Goal: Task Accomplishment & Management: Manage account settings

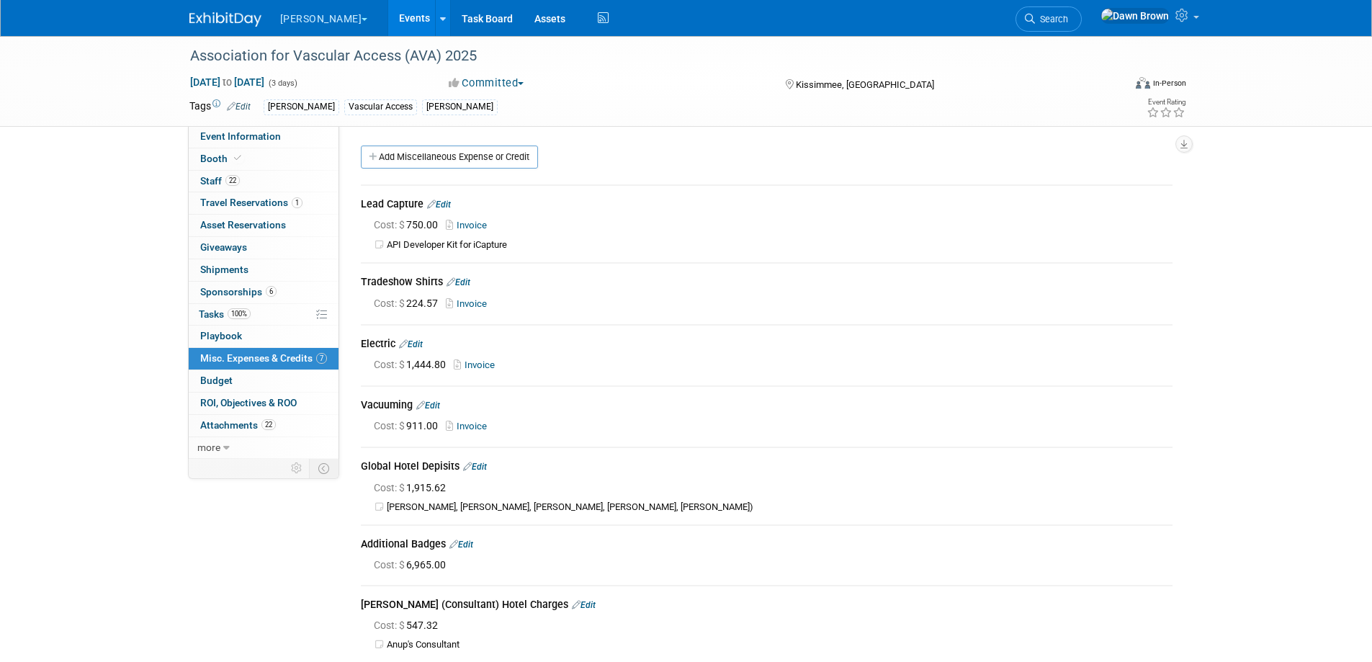
click at [388, 14] on link "Events" at bounding box center [414, 18] width 53 height 36
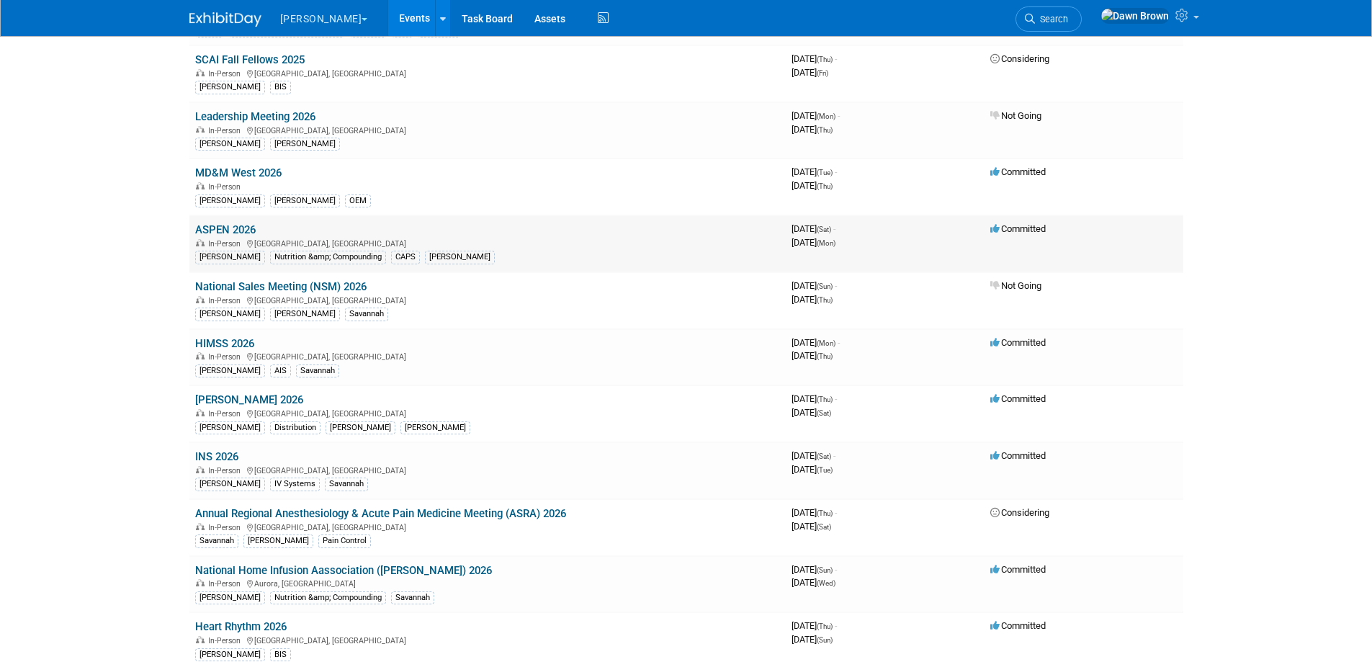
scroll to position [504, 0]
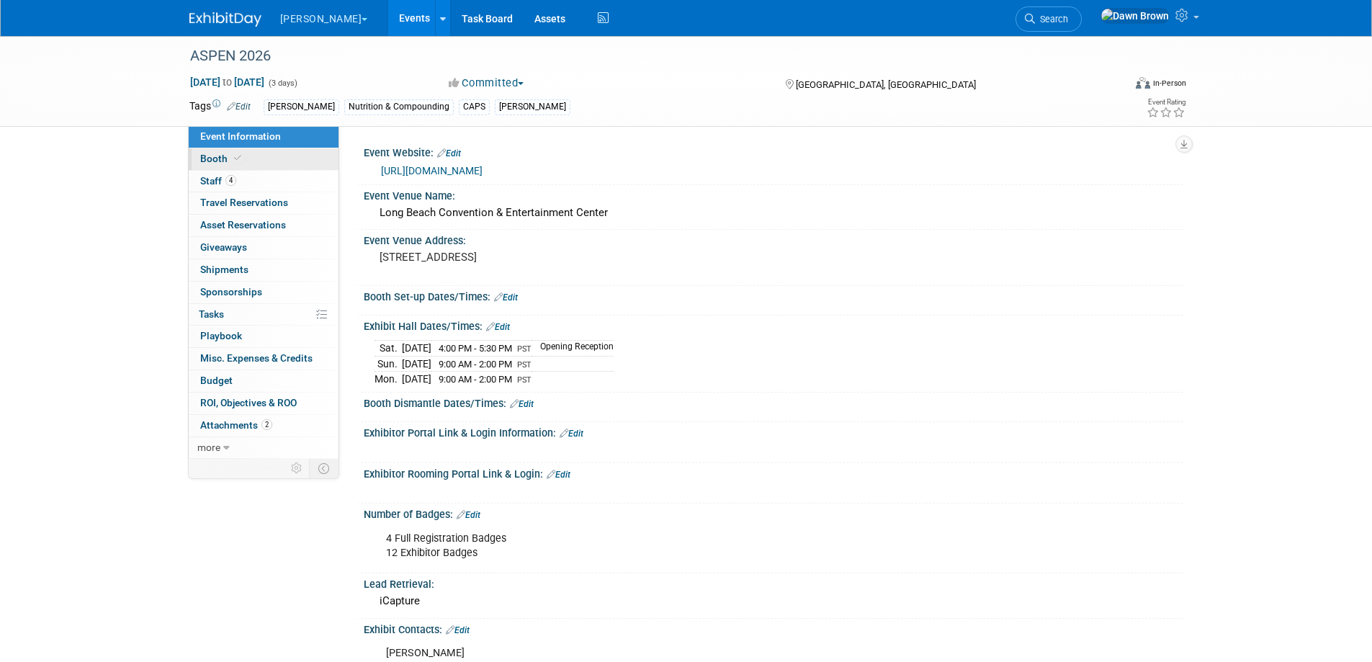
click at [209, 154] on span "Booth" at bounding box center [222, 159] width 44 height 12
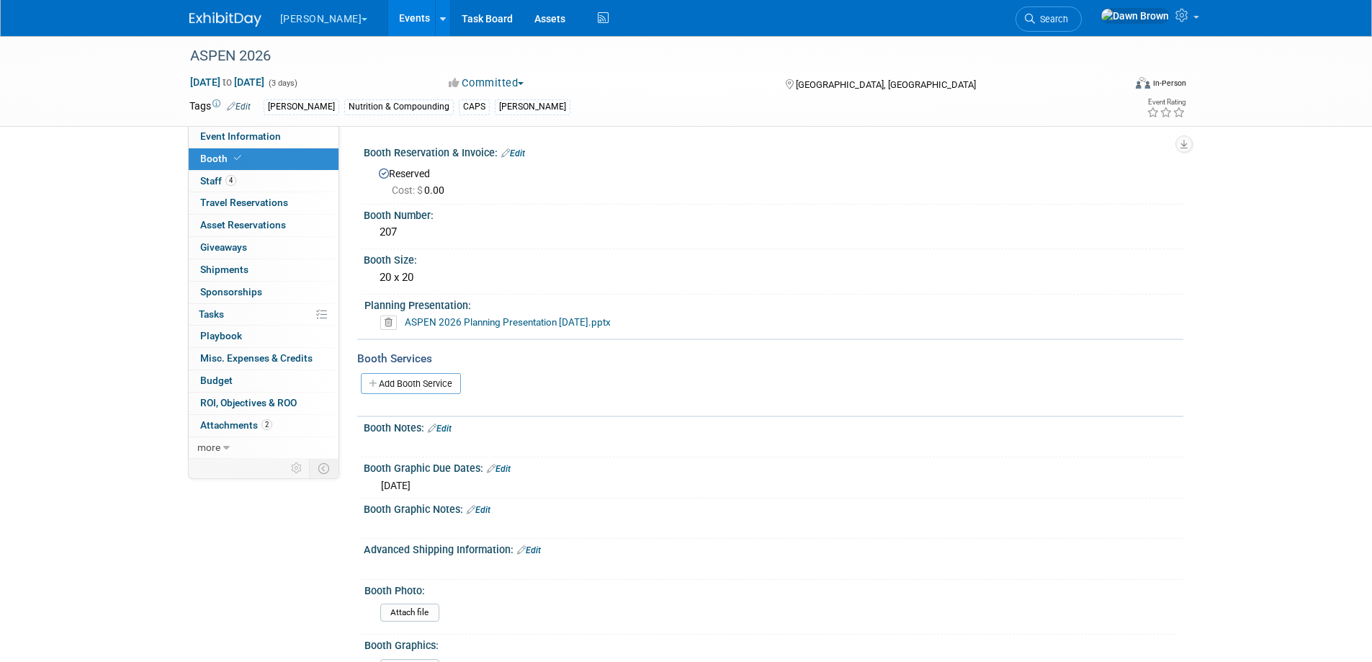
click at [433, 187] on span "Cost: $ 0.00" at bounding box center [421, 190] width 58 height 12
click at [503, 153] on icon at bounding box center [505, 152] width 9 height 9
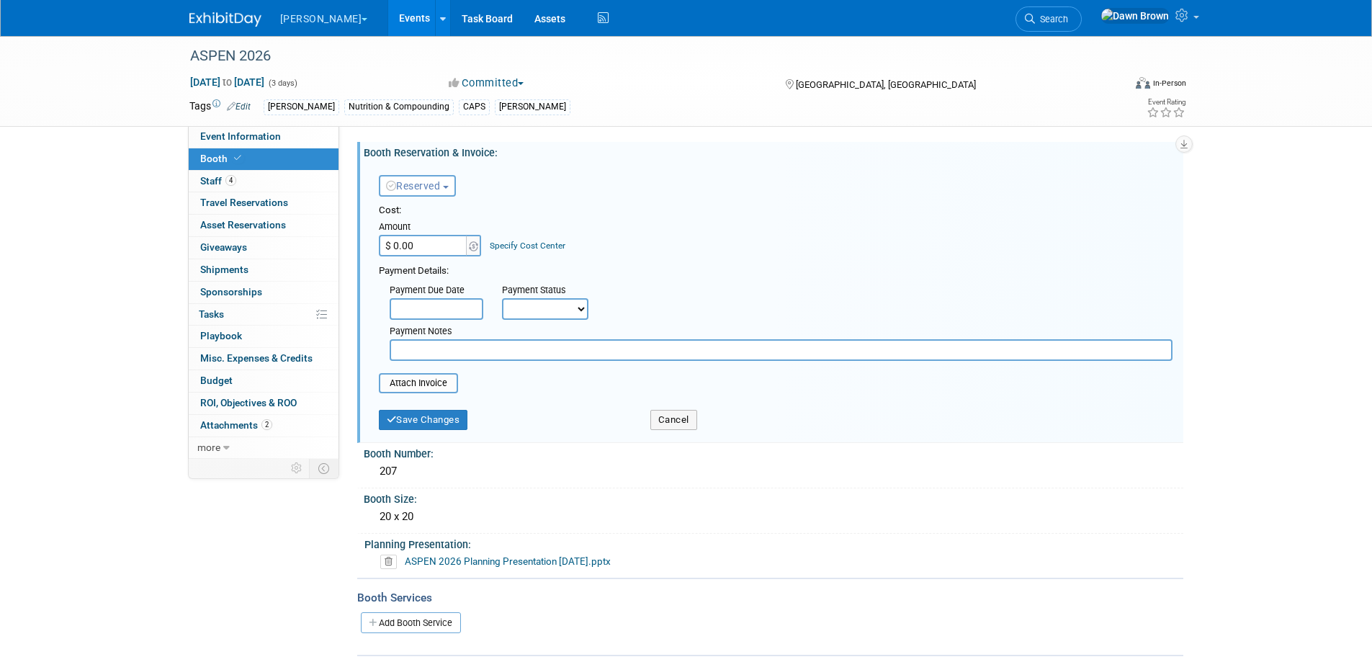
click at [428, 248] on input "$ 0.00" at bounding box center [424, 246] width 90 height 22
type input "$ 14,000.00"
click at [514, 246] on link "Specify Cost Center" at bounding box center [528, 245] width 76 height 10
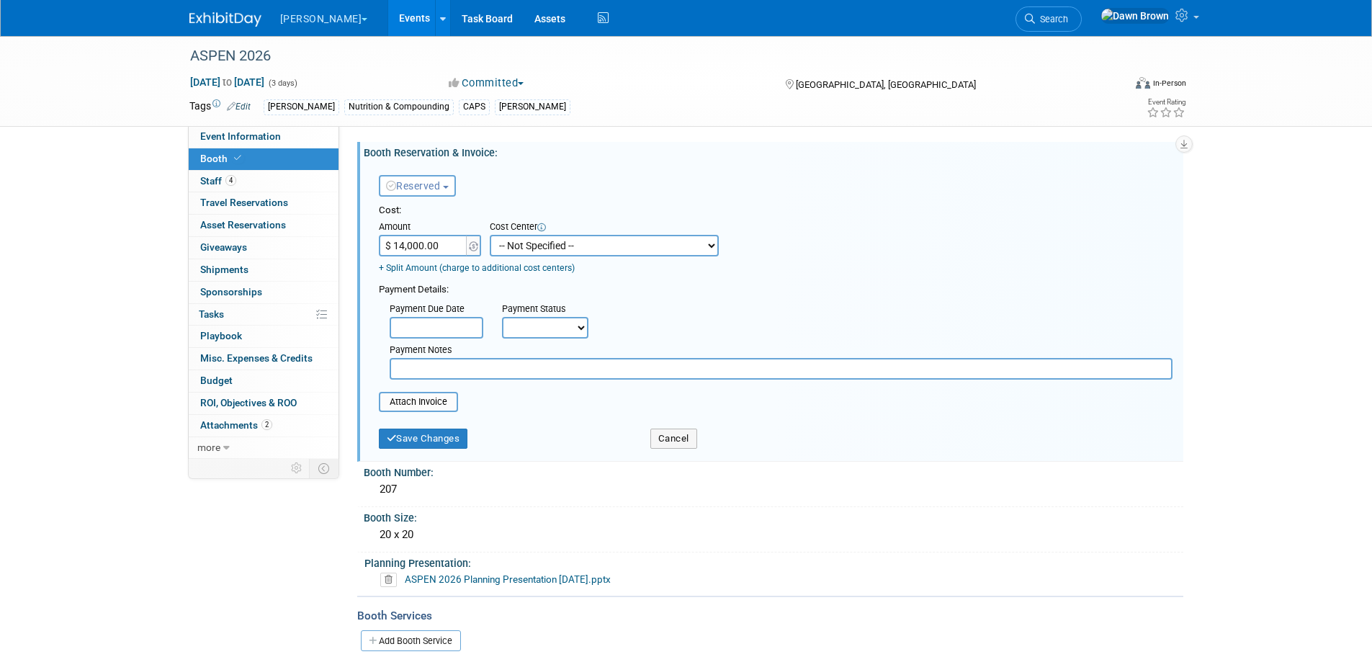
click at [518, 246] on select "-- Not Specified -- #3229006818 (Marketing Communications) #328006813 (BIS) #32…" at bounding box center [604, 246] width 229 height 22
select select "18965937"
click at [490, 235] on select "-- Not Specified -- #3229006818 (Marketing Communications) #328006813 (BIS) #32…" at bounding box center [604, 246] width 229 height 22
click at [441, 186] on span "Reserved" at bounding box center [413, 186] width 55 height 12
click at [459, 204] on link "Need to Reserve" at bounding box center [456, 210] width 154 height 20
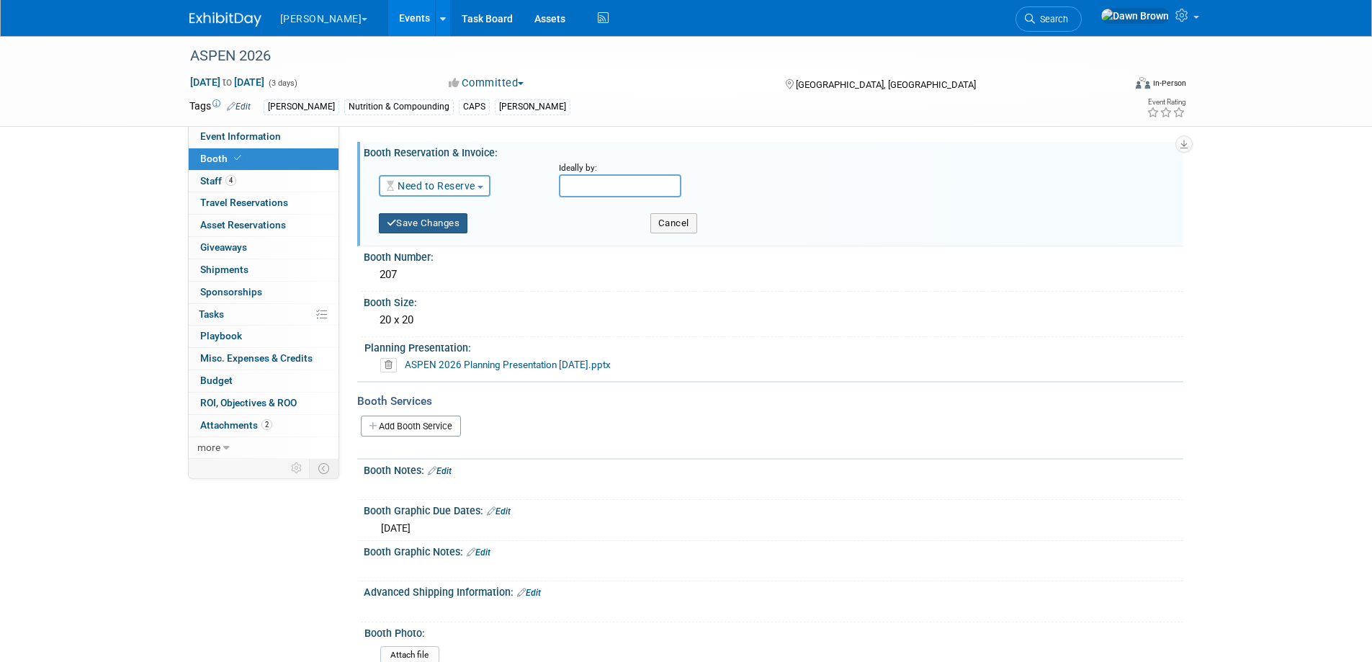
click at [456, 222] on button "Save Changes" at bounding box center [423, 223] width 89 height 20
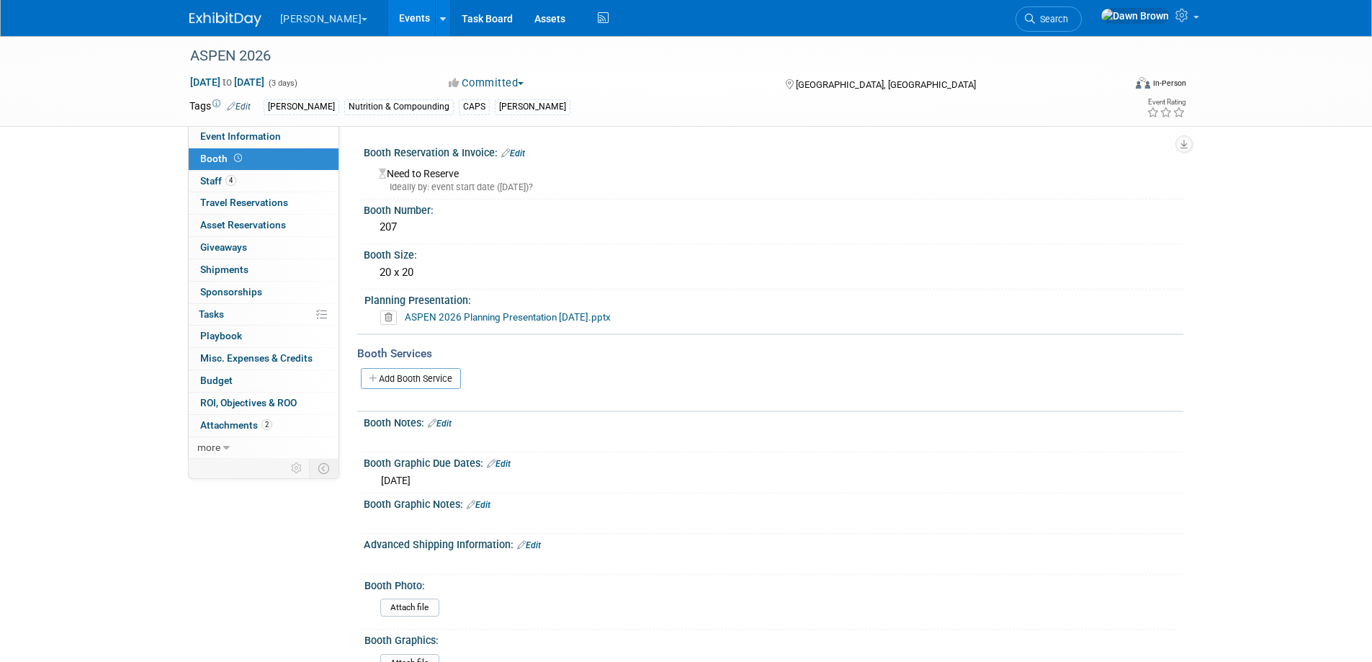
click at [508, 152] on icon at bounding box center [505, 152] width 9 height 9
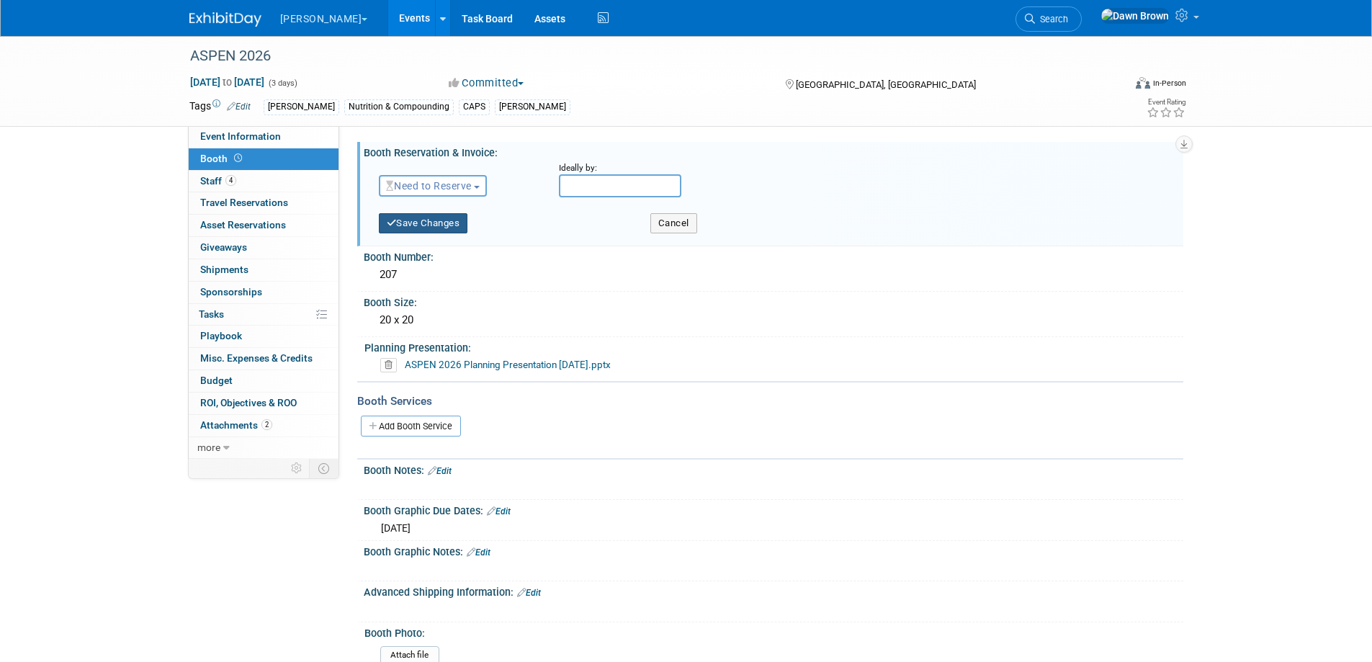
click at [432, 220] on button "Save Changes" at bounding box center [423, 223] width 89 height 20
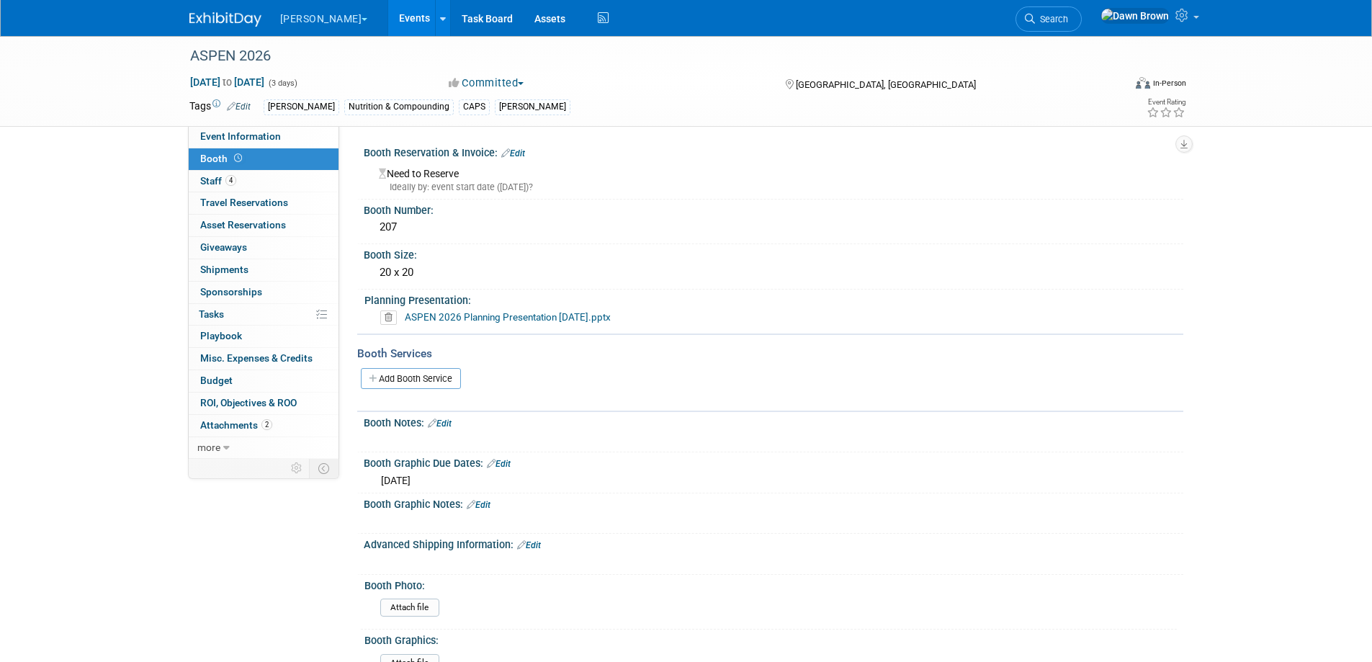
click at [388, 19] on link "Events" at bounding box center [414, 18] width 53 height 36
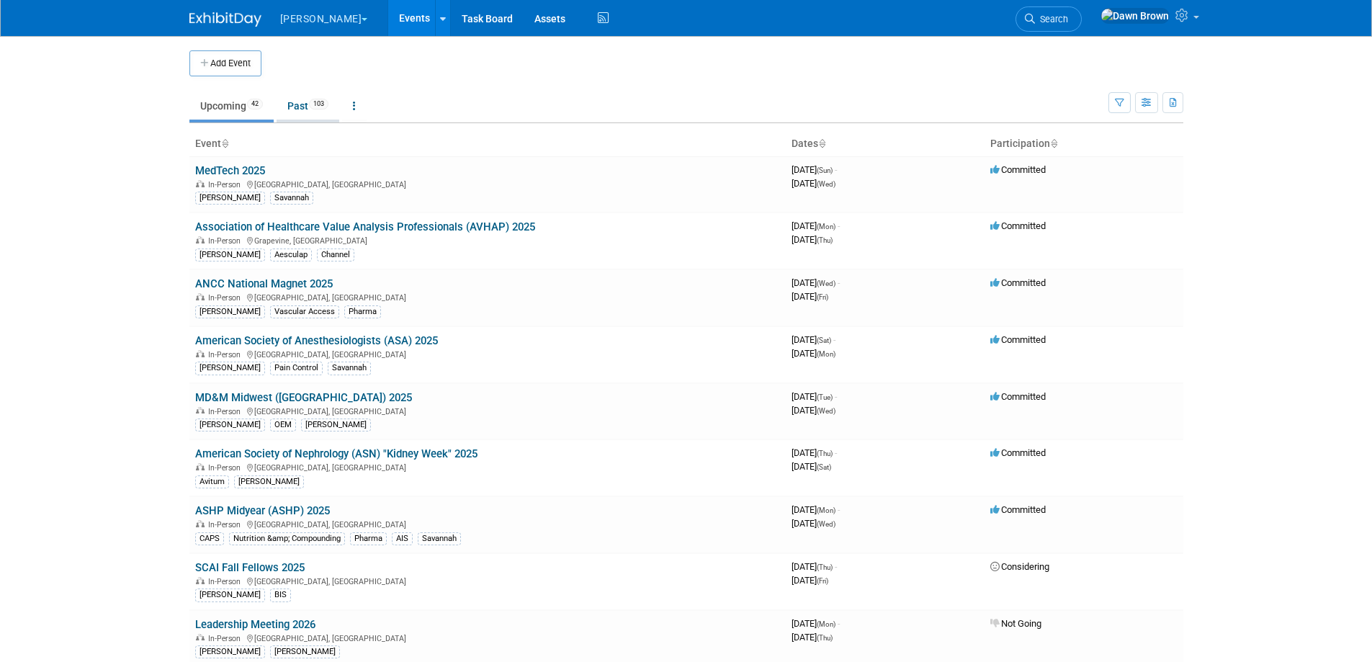
click at [297, 106] on link "Past 103" at bounding box center [307, 105] width 63 height 27
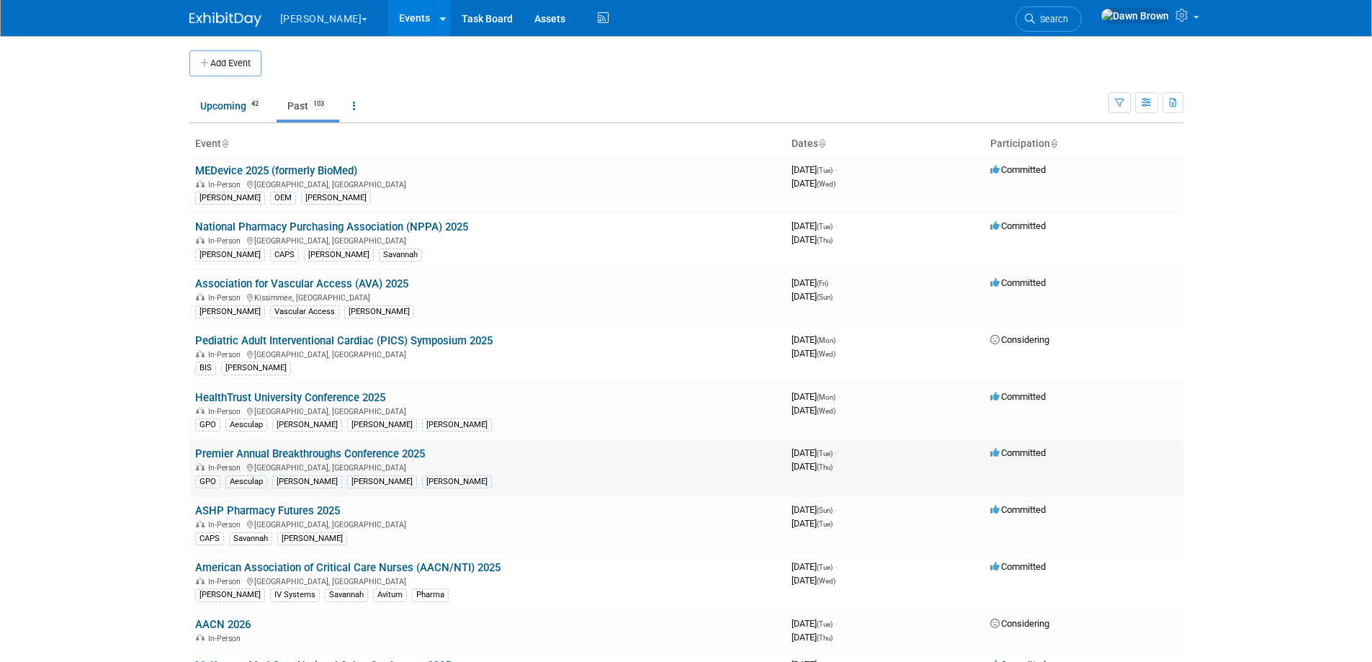
click at [336, 453] on link "Premier Annual Breakthroughs Conference 2025" at bounding box center [310, 453] width 230 height 13
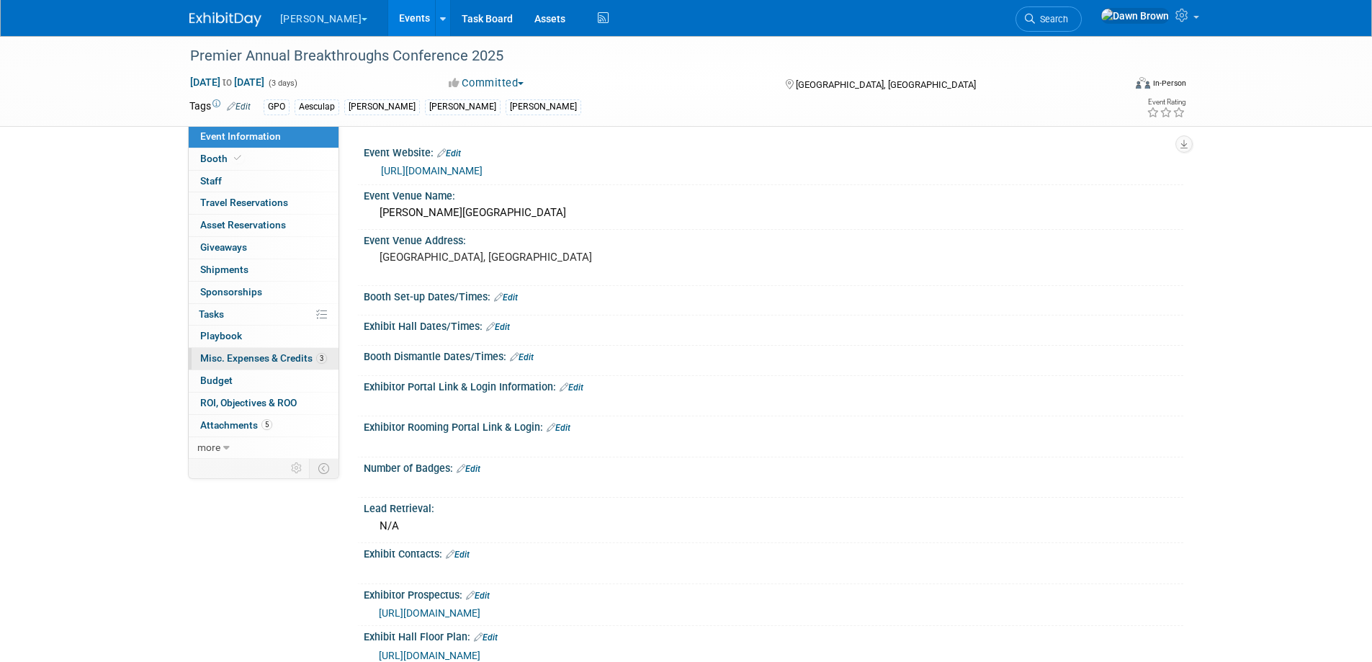
click at [254, 354] on span "Misc. Expenses & Credits 3" at bounding box center [263, 358] width 127 height 12
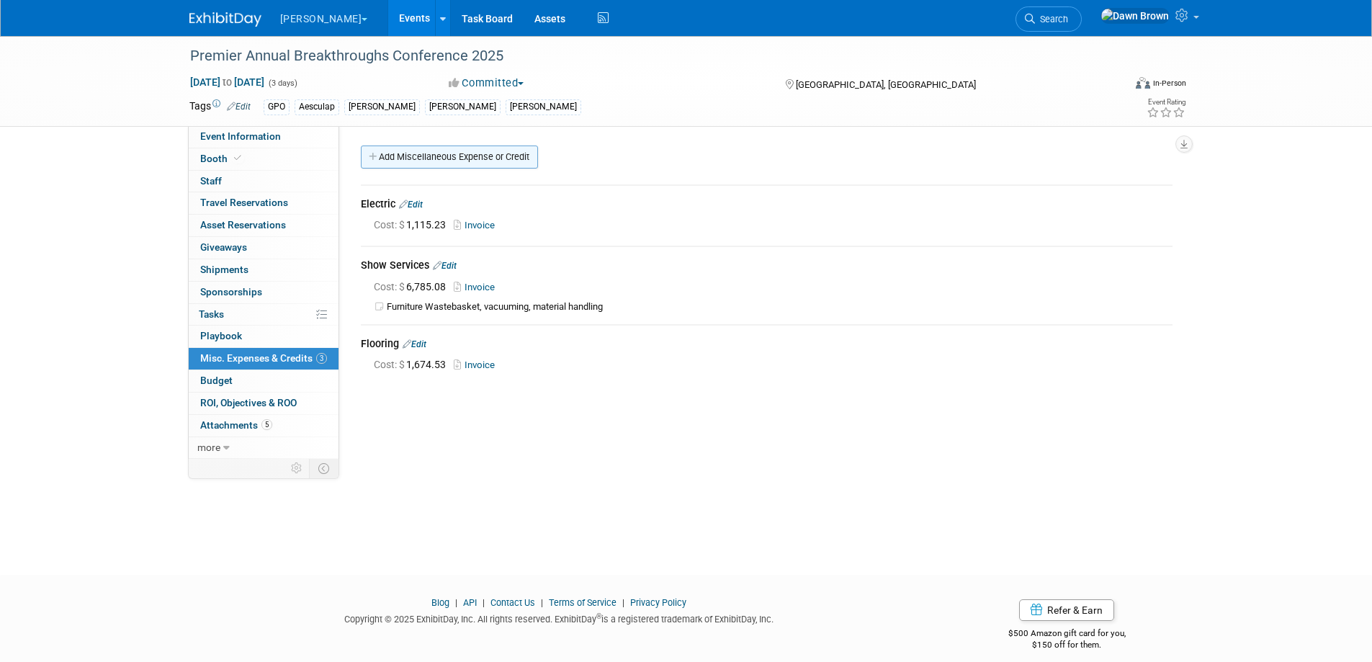
click at [410, 159] on link "Add Miscellaneous Expense or Credit" at bounding box center [449, 156] width 177 height 23
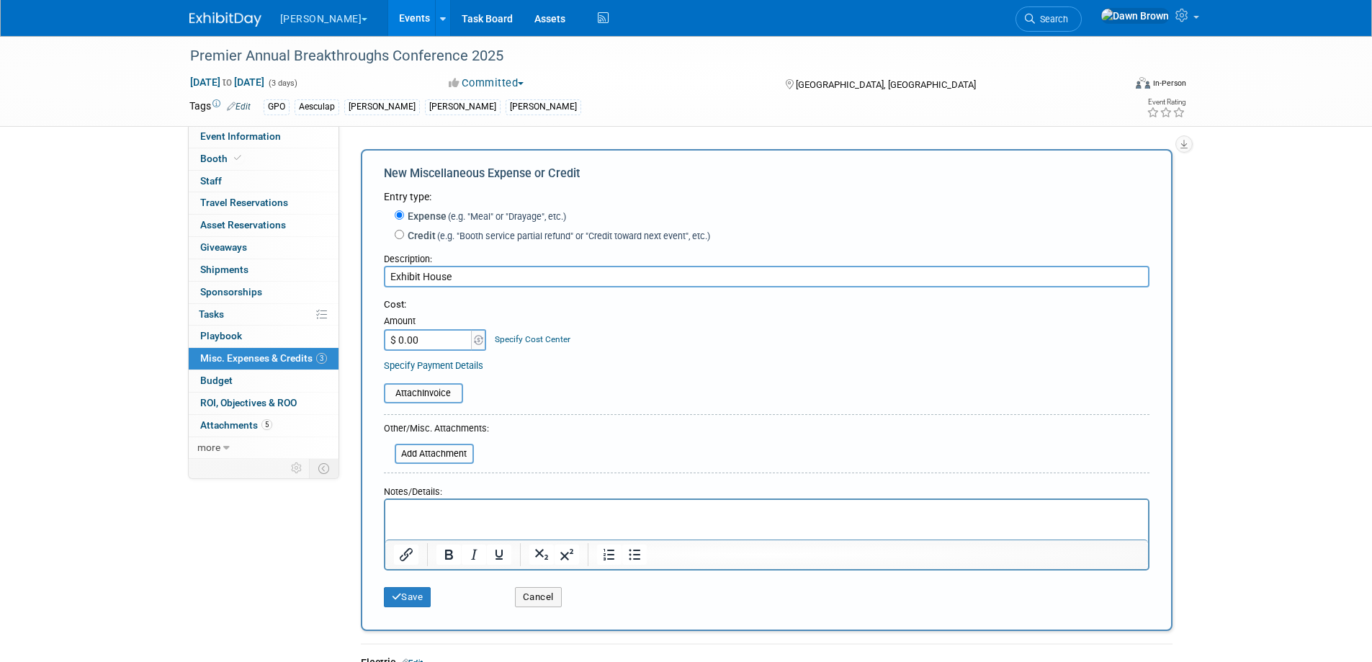
type input "Exhibit House"
type input "$ 9,915.24"
click at [541, 334] on div "Specify Cost Center" at bounding box center [533, 332] width 76 height 27
click at [541, 340] on link "Specify Cost Center" at bounding box center [533, 339] width 76 height 10
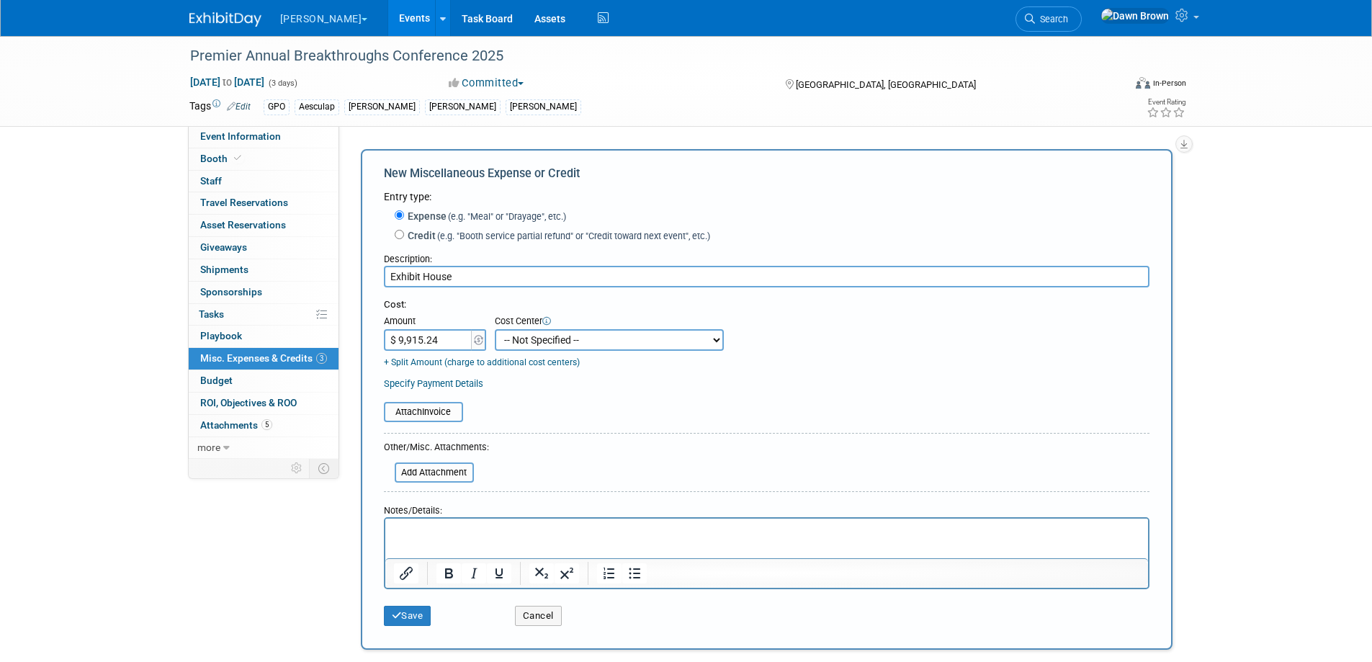
click at [541, 340] on select "-- Not Specified -- #3229006818 (Marketing Communications) #328006813 (BIS) #32…" at bounding box center [609, 340] width 229 height 22
select select "18965932"
click at [495, 330] on select "-- Not Specified -- #3229006818 (Marketing Communications) #328006813 (BIS) #32…" at bounding box center [609, 340] width 229 height 22
click at [438, 408] on input "file" at bounding box center [375, 411] width 171 height 17
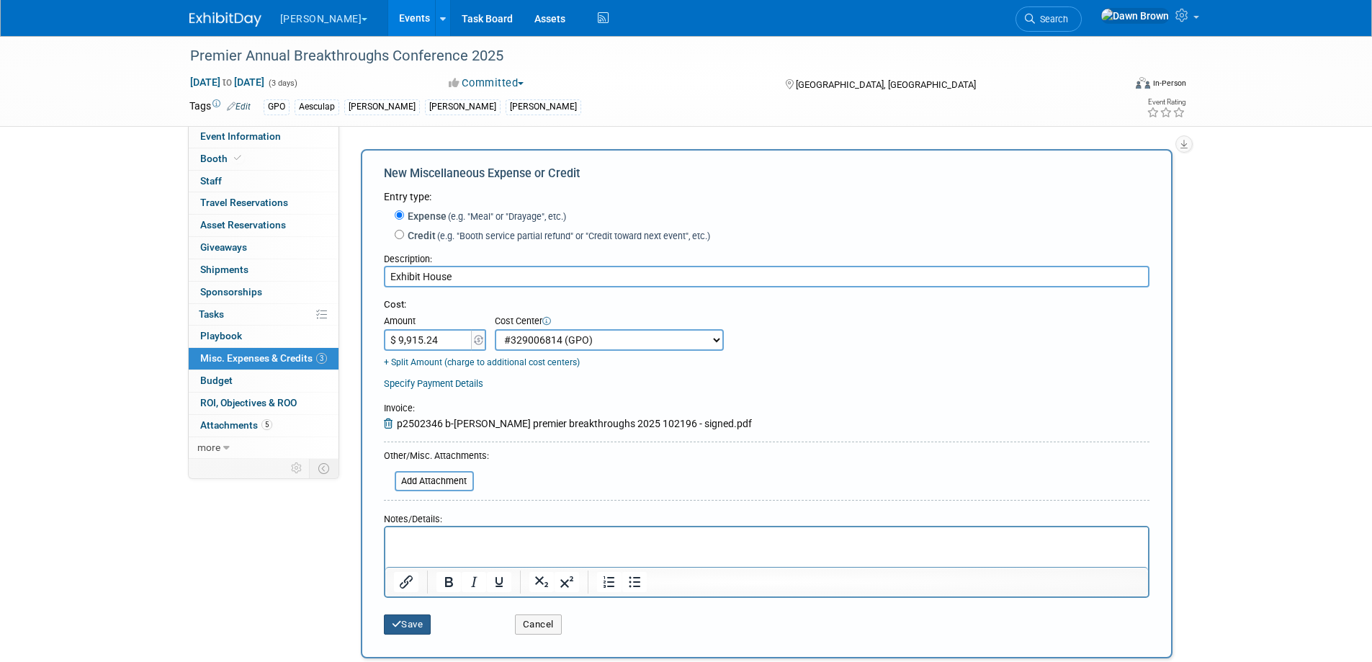
click at [411, 624] on button "Save" at bounding box center [408, 624] width 48 height 20
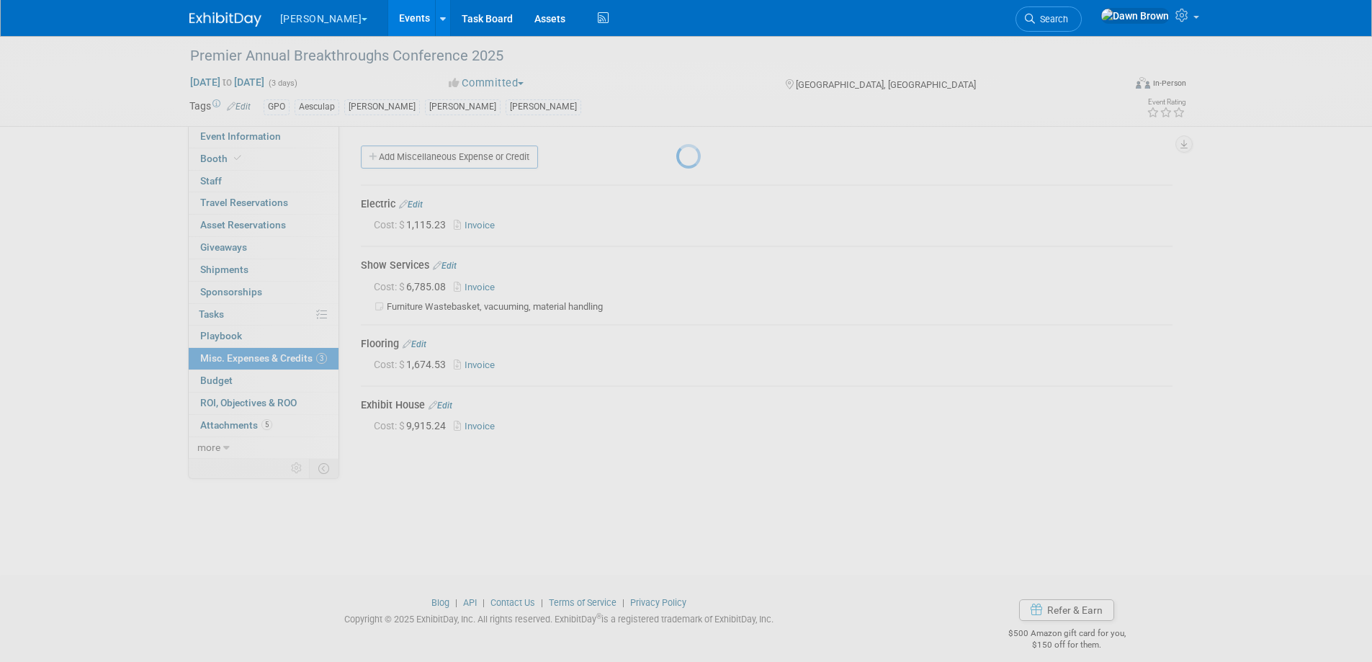
scroll to position [14, 0]
